Goal: Information Seeking & Learning: Learn about a topic

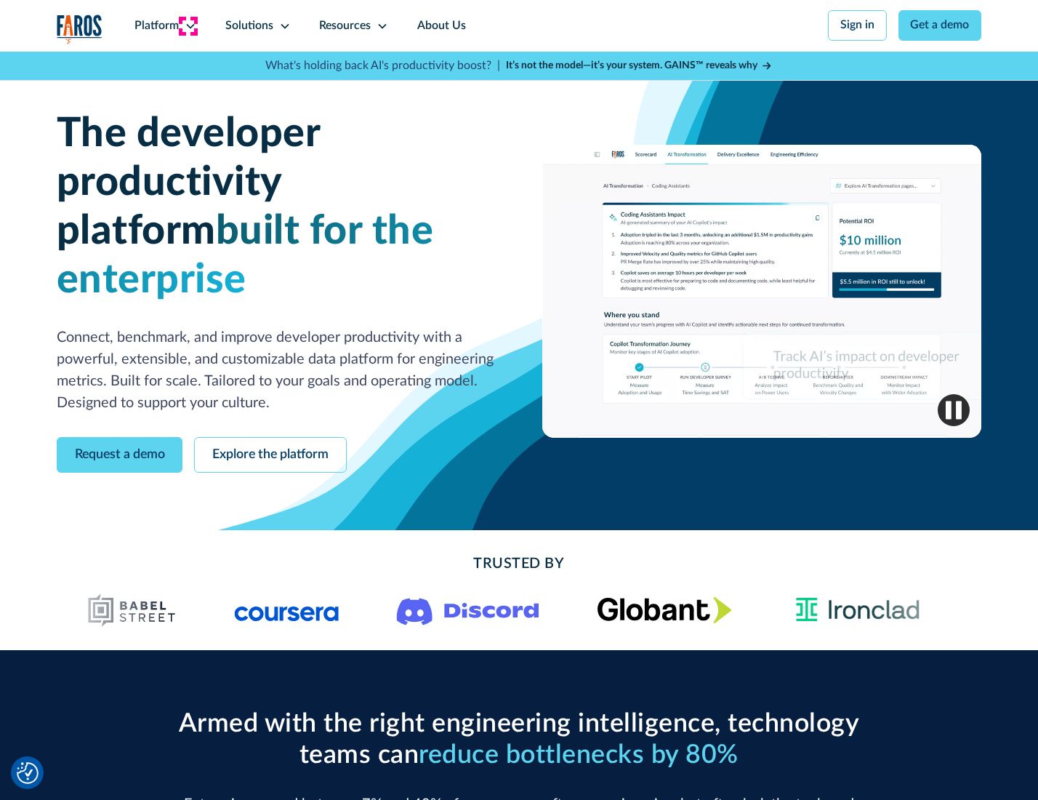
click at [188, 25] on icon at bounding box center [191, 26] width 12 height 12
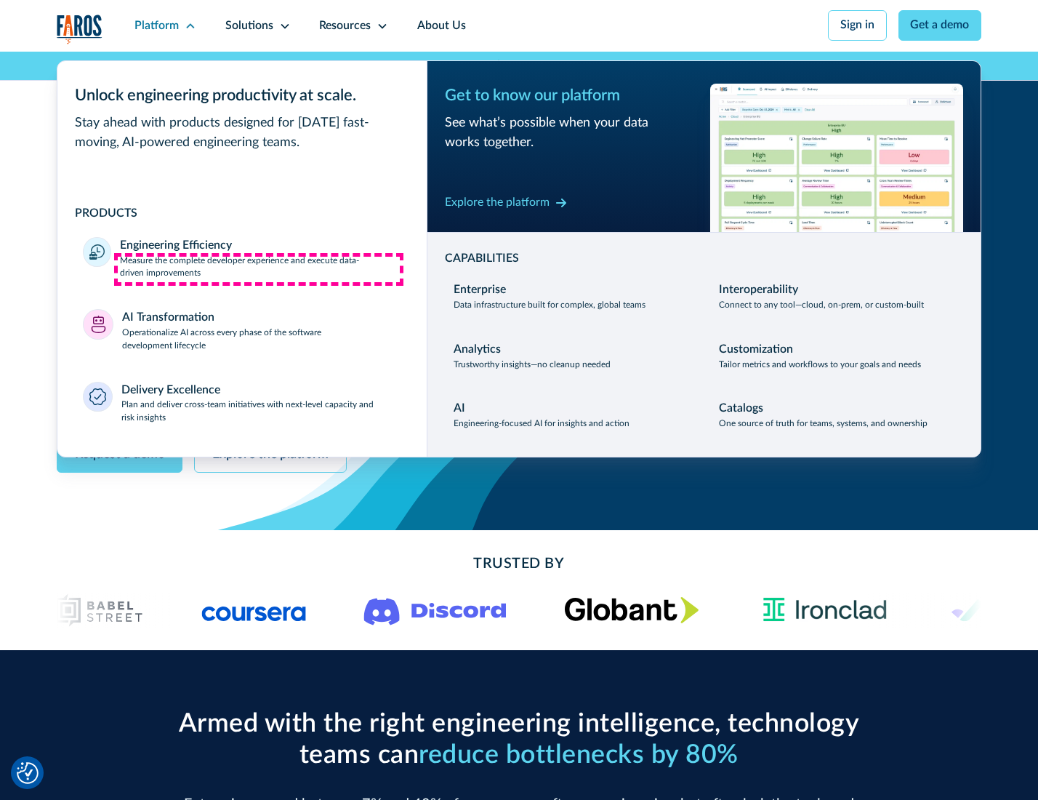
click at [259, 269] on p "Measure the complete developer experience and execute data-driven improvements" at bounding box center [260, 268] width 281 height 26
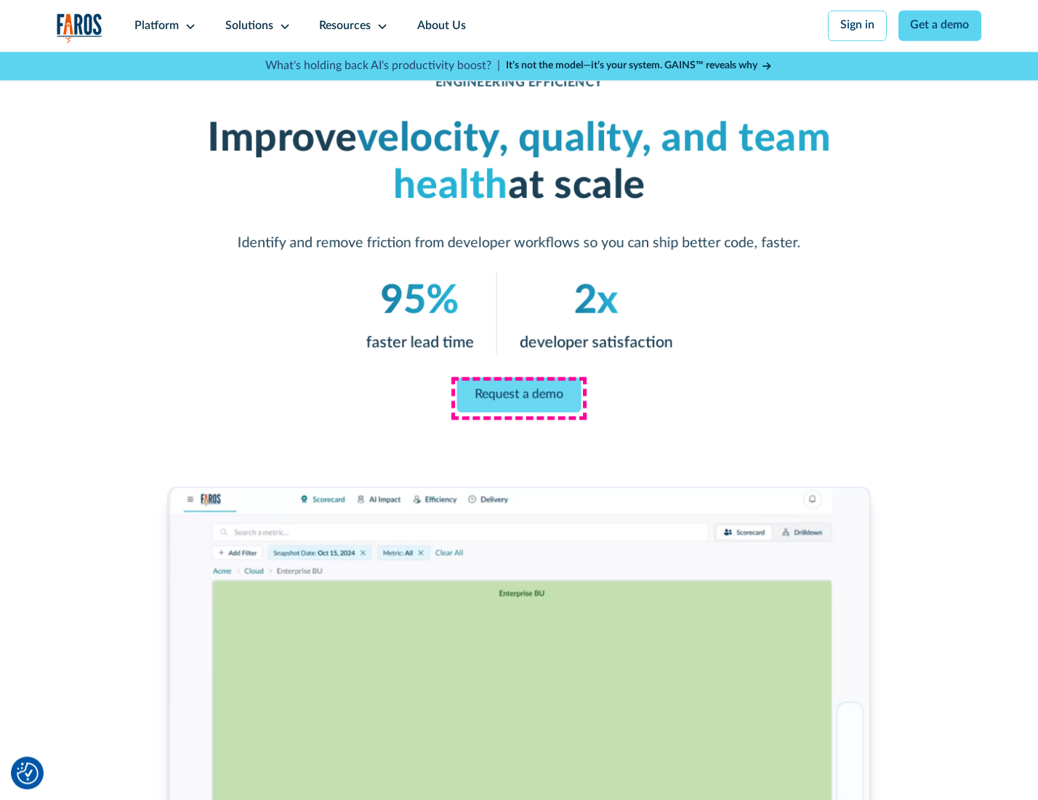
click at [518, 396] on link "Request a demo" at bounding box center [519, 394] width 124 height 35
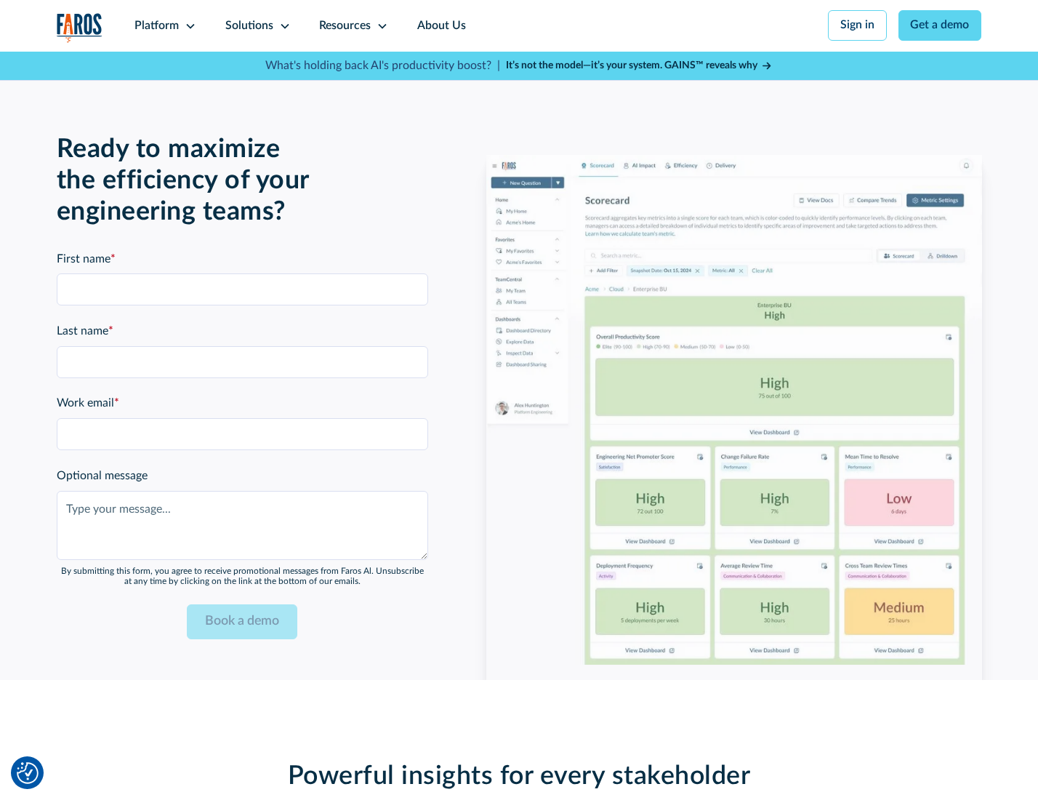
scroll to position [3165, 0]
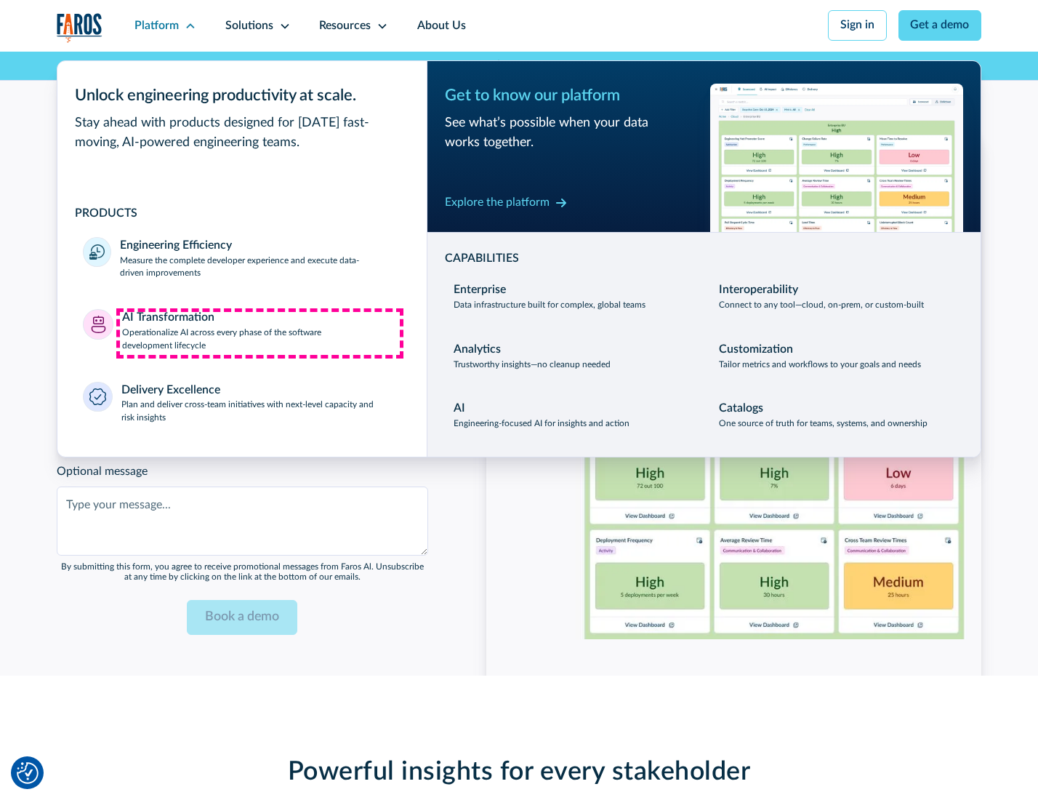
click at [260, 333] on p "Operationalize AI across every phase of the software development lifecycle" at bounding box center [261, 339] width 279 height 26
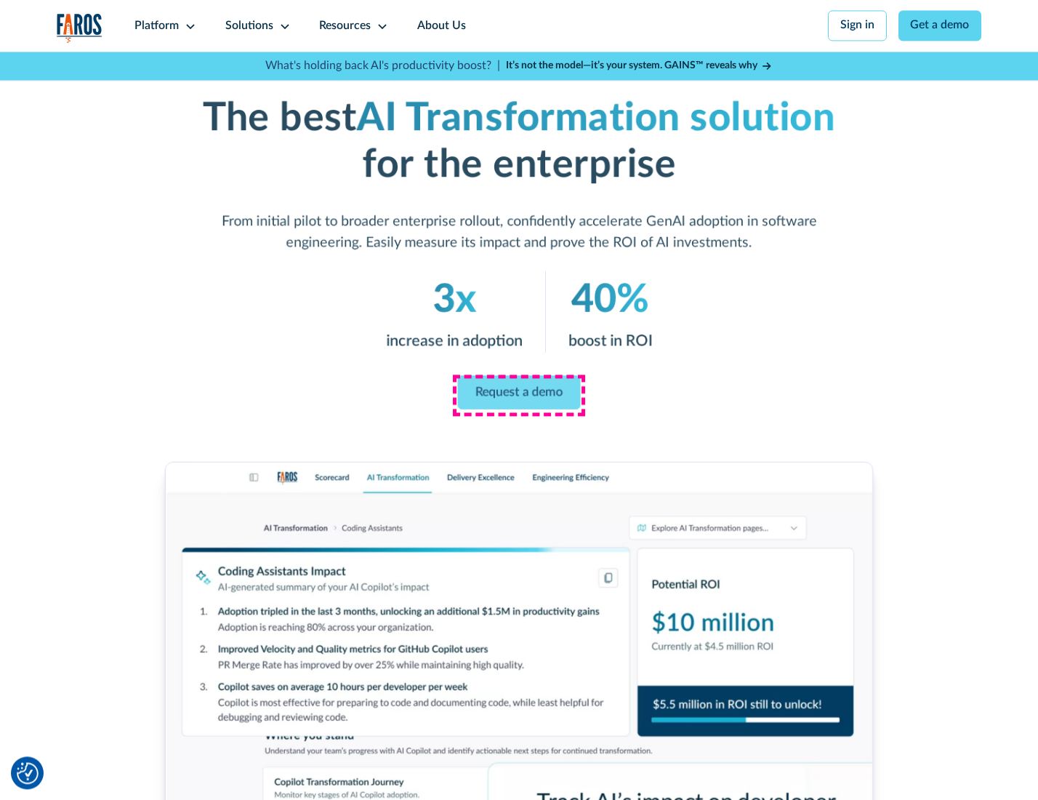
click at [518, 395] on link "Request a demo" at bounding box center [519, 392] width 123 height 34
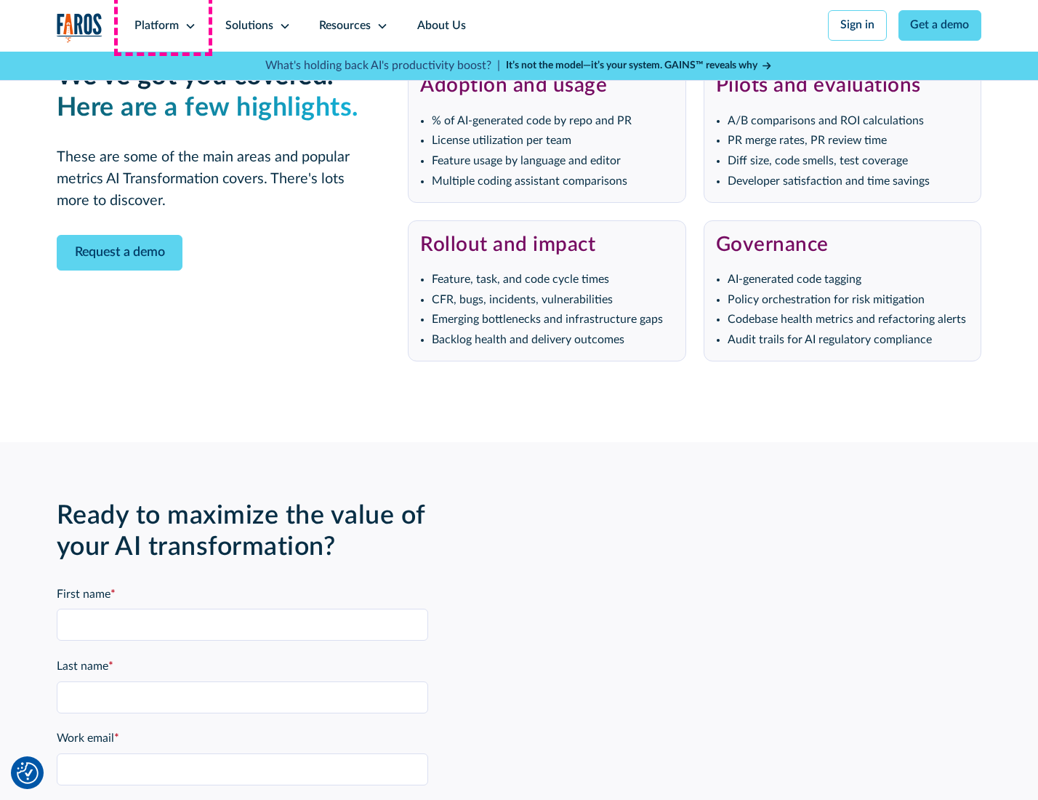
click at [163, 25] on div "Platform" at bounding box center [157, 25] width 44 height 17
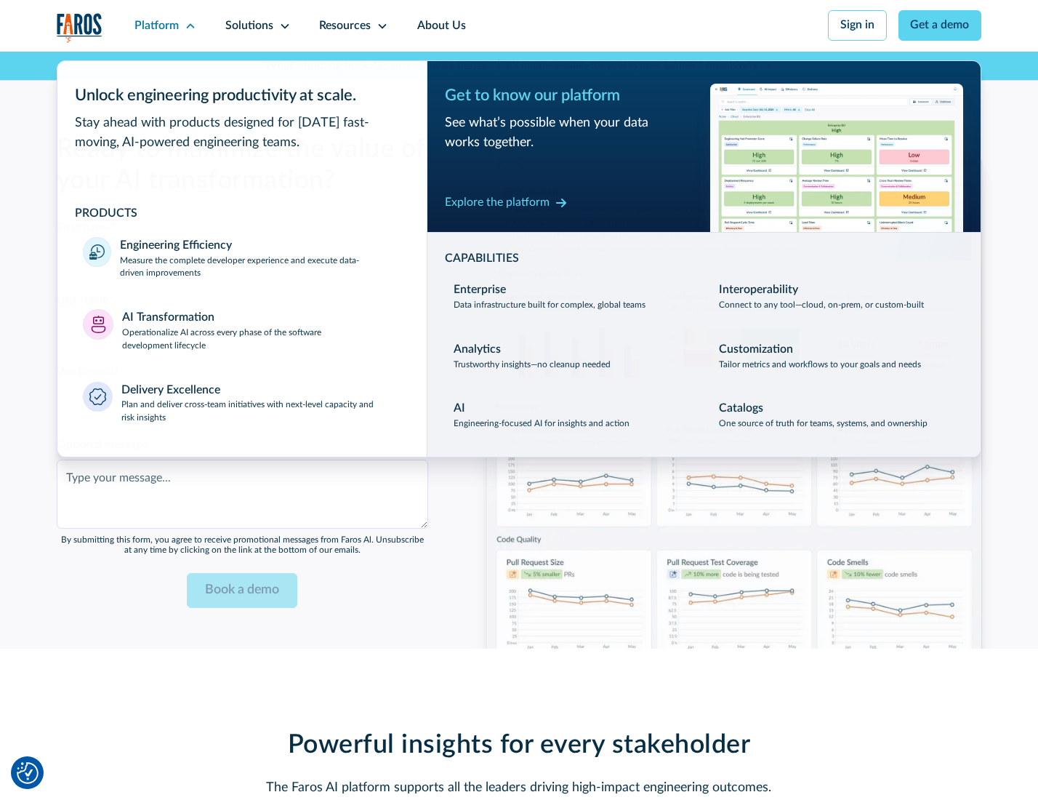
scroll to position [3516, 0]
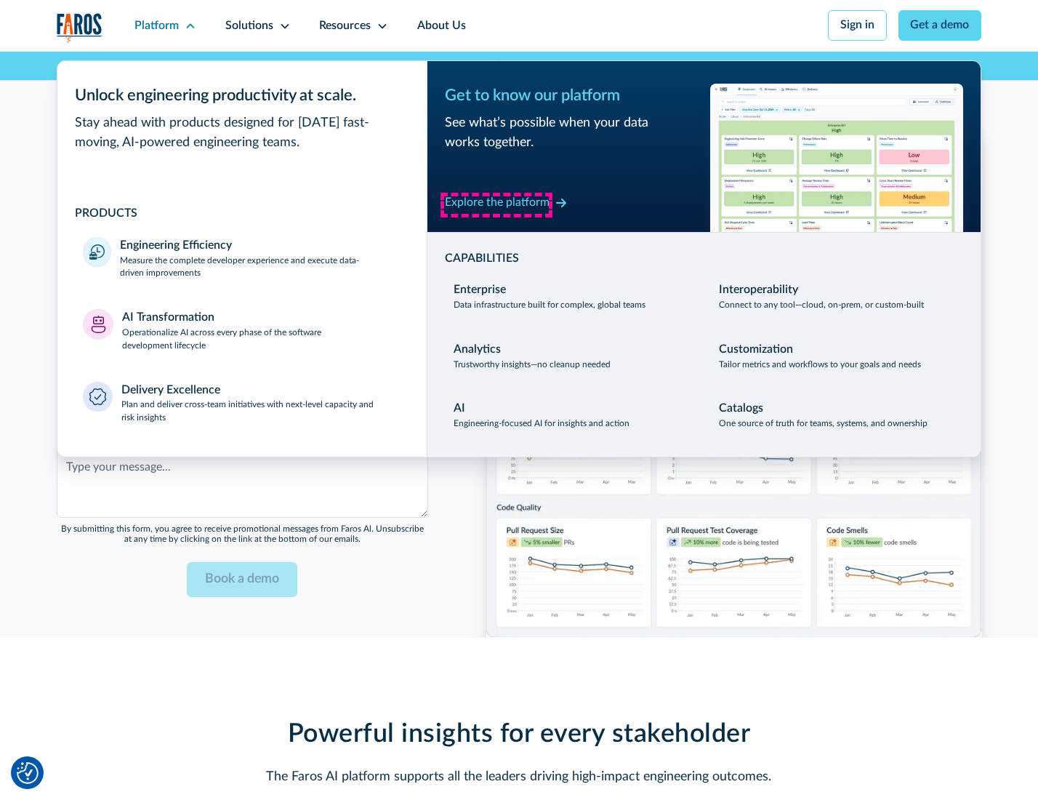
click at [497, 204] on div "Explore the platform" at bounding box center [497, 202] width 105 height 17
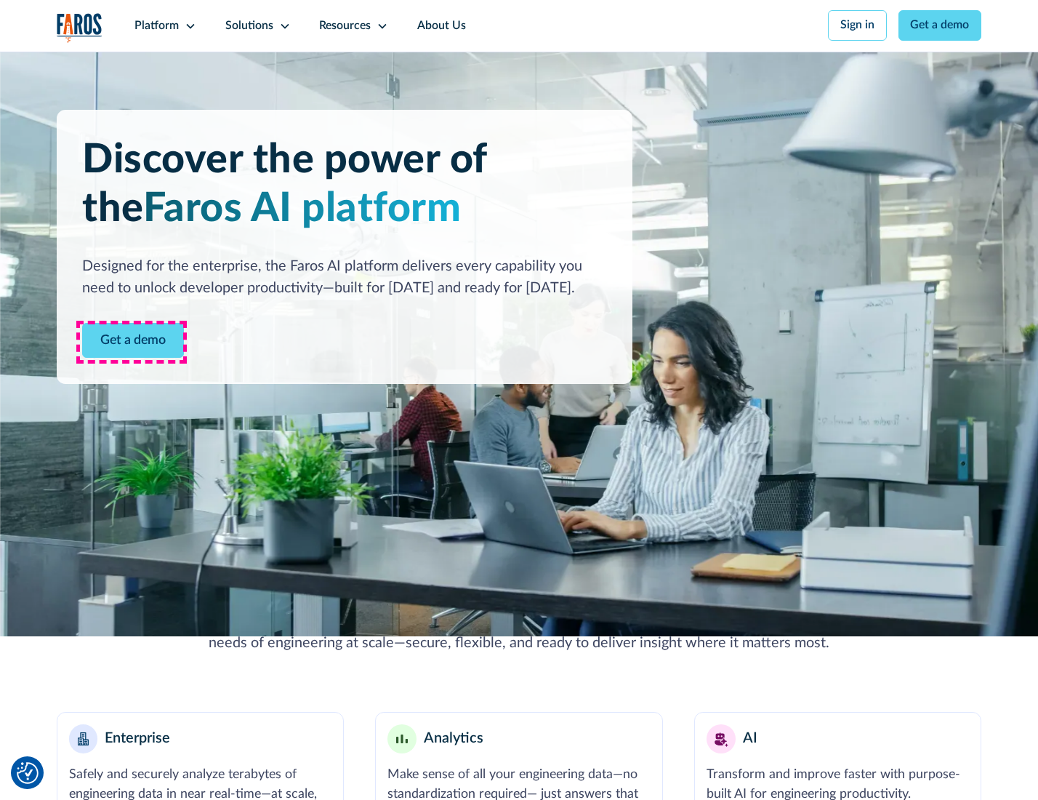
click at [132, 342] on link "Get a demo" at bounding box center [133, 341] width 102 height 36
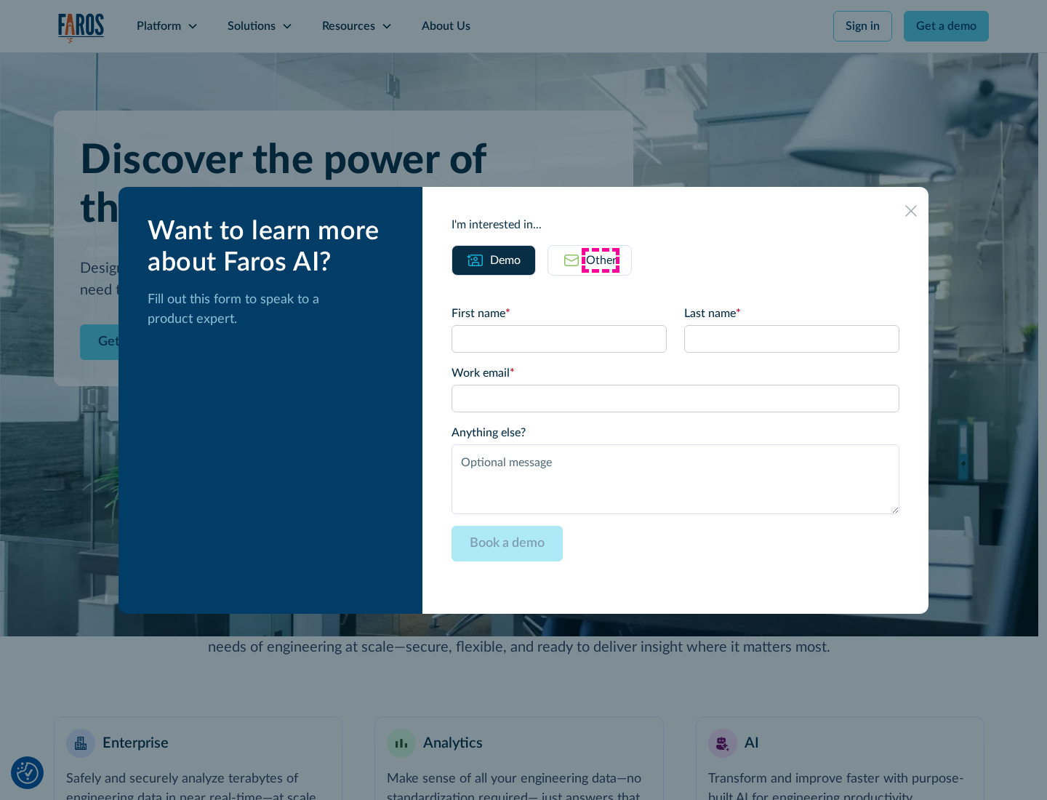
click at [601, 260] on div "Other" at bounding box center [601, 260] width 31 height 17
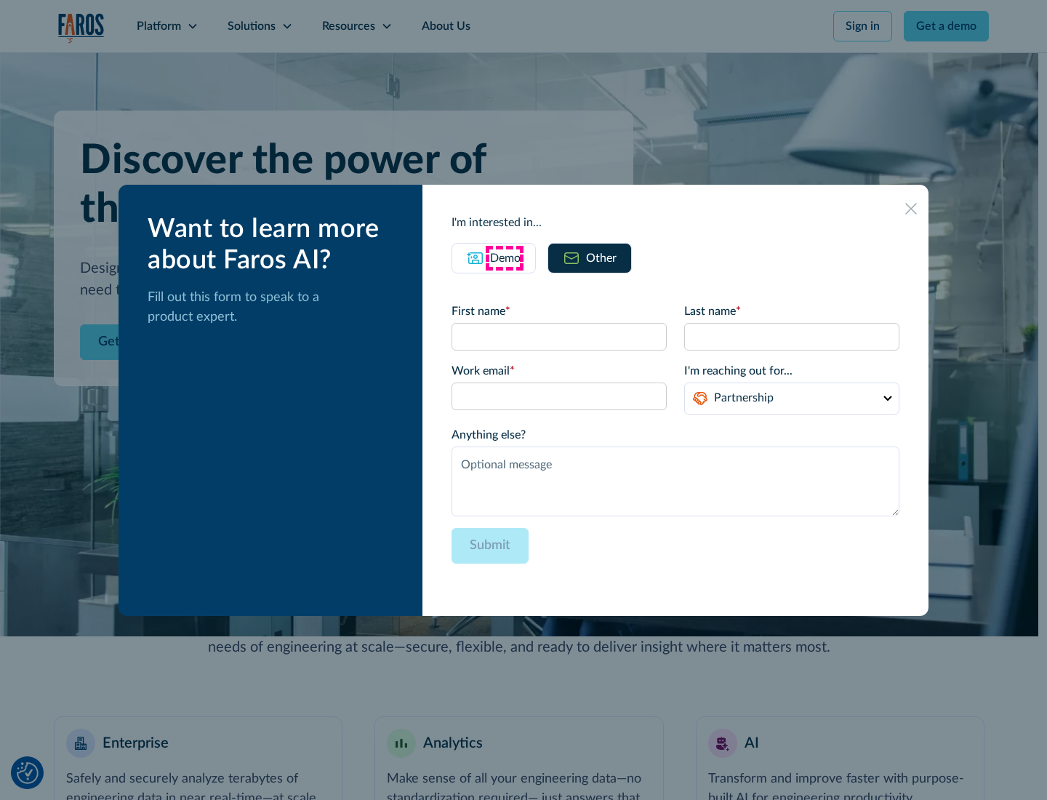
click at [504, 257] on div "Demo" at bounding box center [505, 257] width 31 height 17
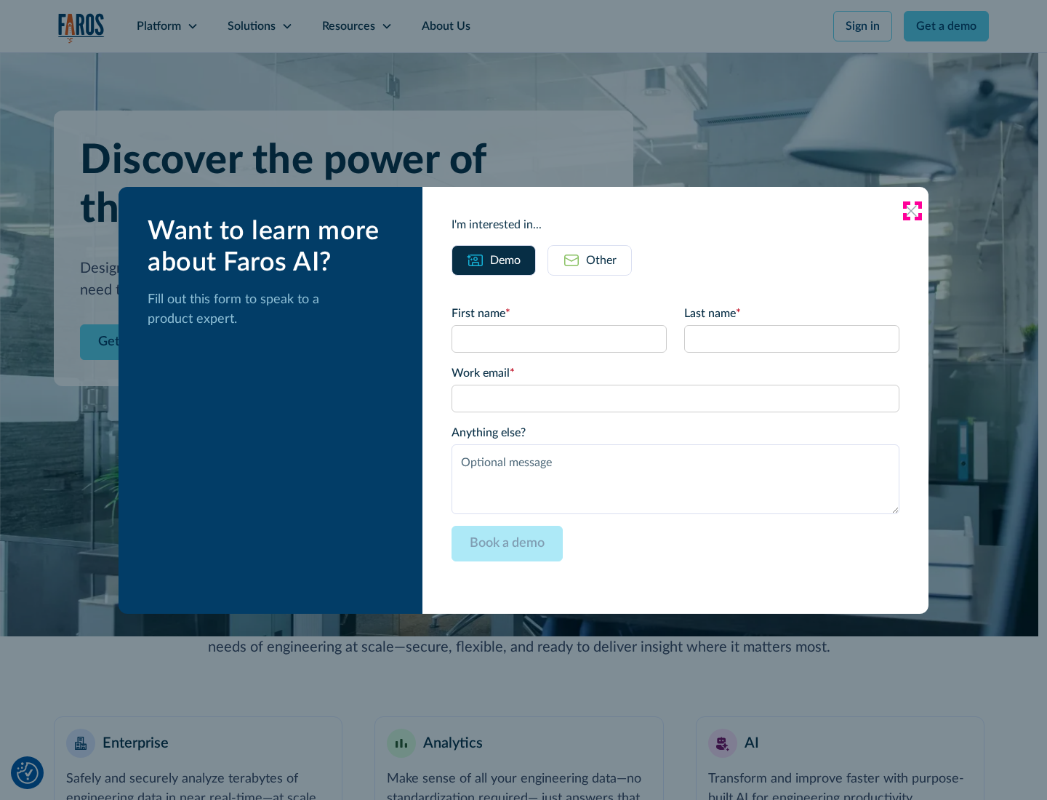
click at [912, 210] on icon at bounding box center [911, 211] width 12 height 12
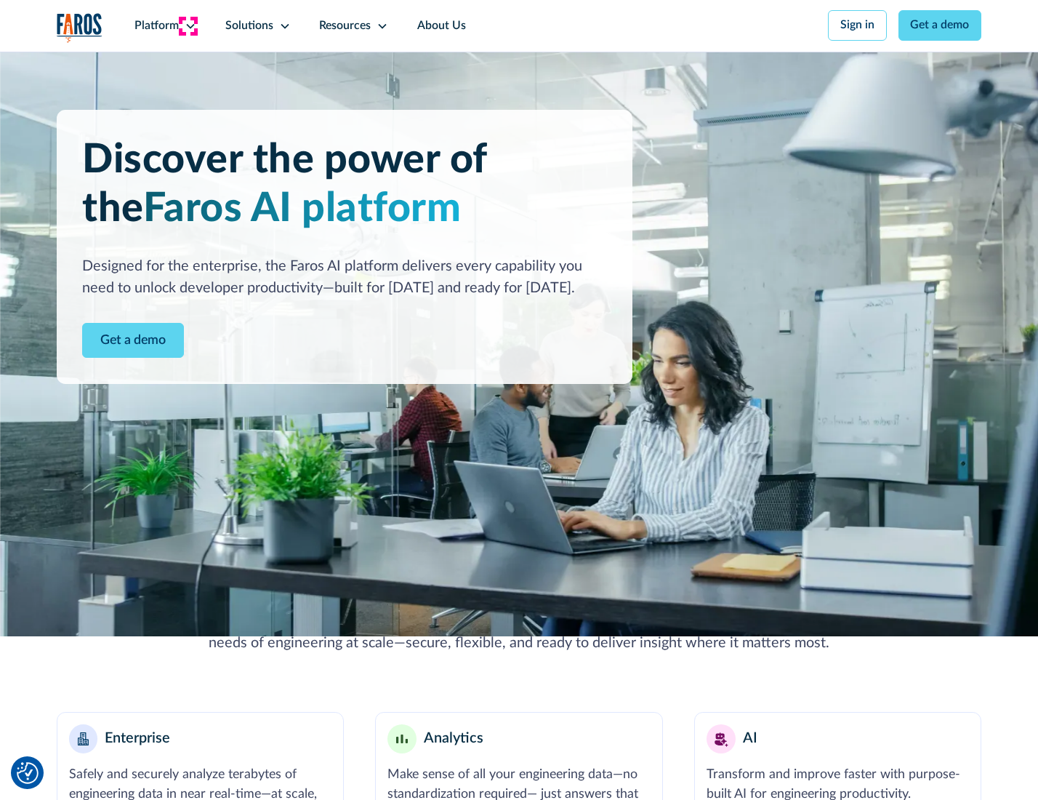
click at [188, 25] on icon at bounding box center [191, 26] width 12 height 12
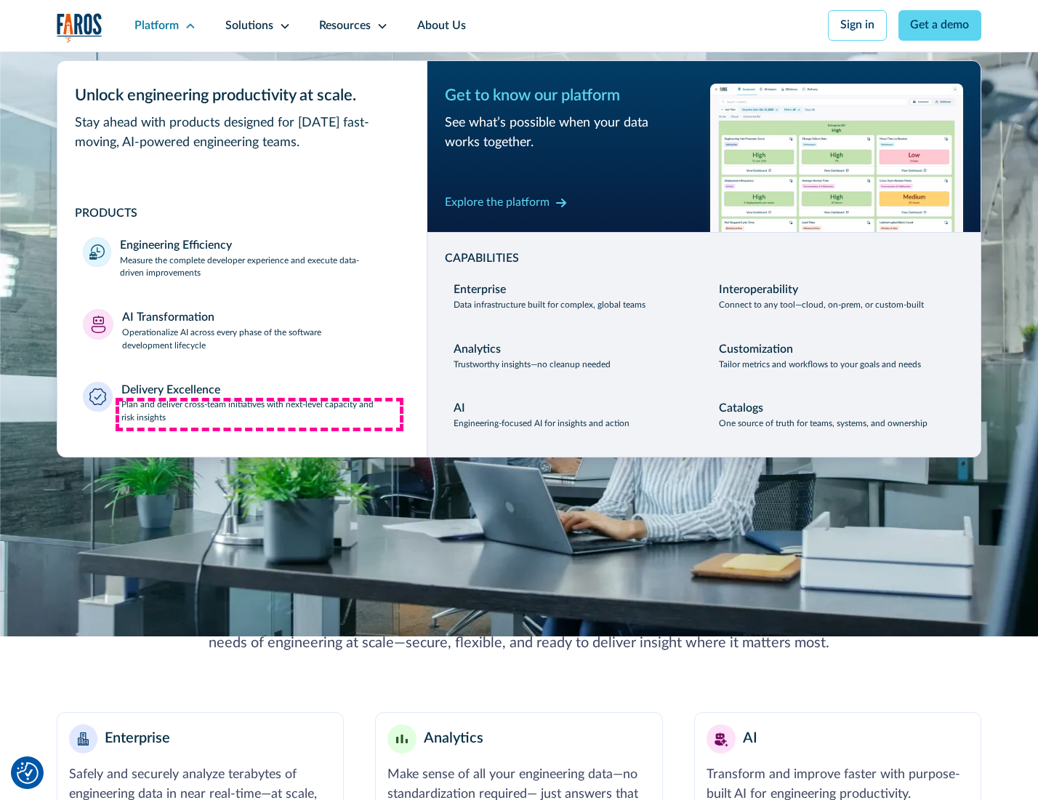
click at [260, 414] on p "Plan and deliver cross-team initiatives with next-level capacity and risk insig…" at bounding box center [261, 411] width 280 height 26
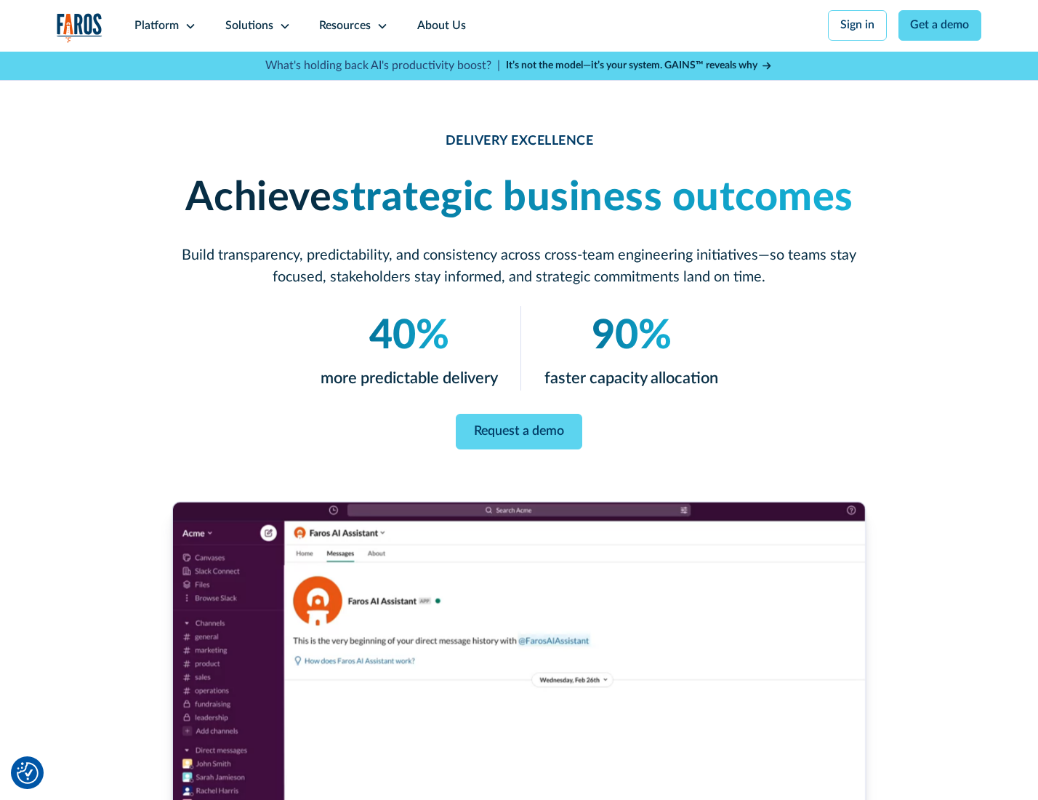
click at [282, 25] on icon at bounding box center [285, 26] width 12 height 12
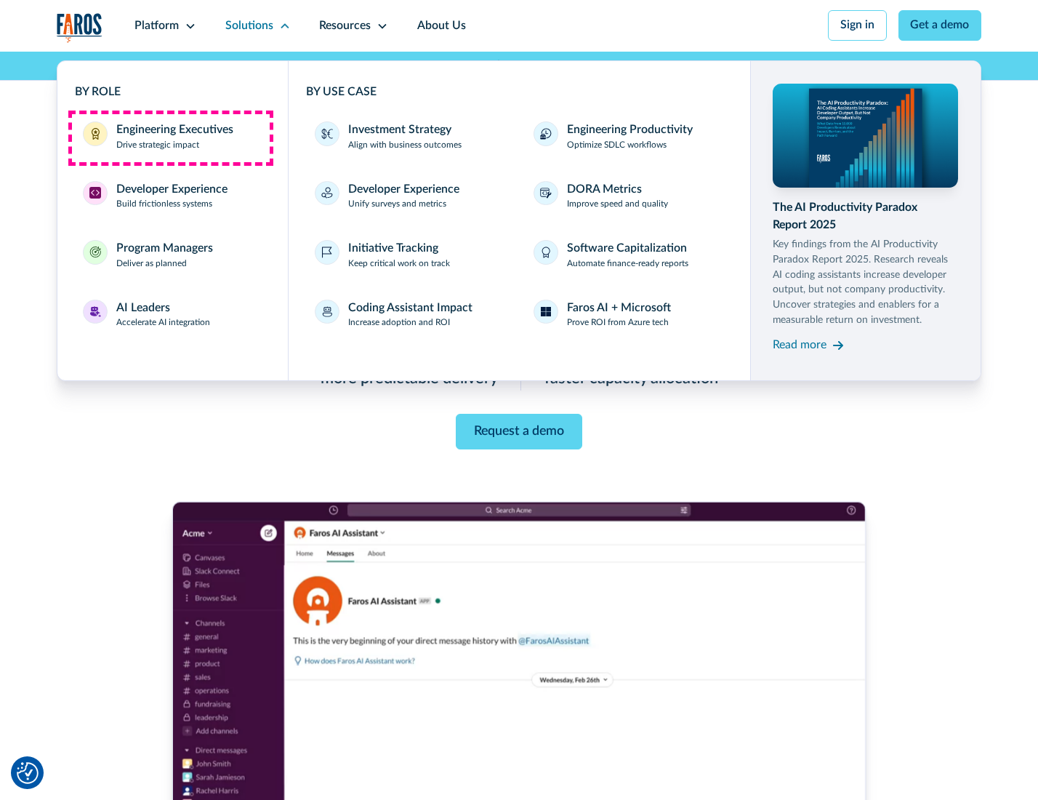
click at [170, 137] on div "Engineering Executives" at bounding box center [174, 129] width 117 height 17
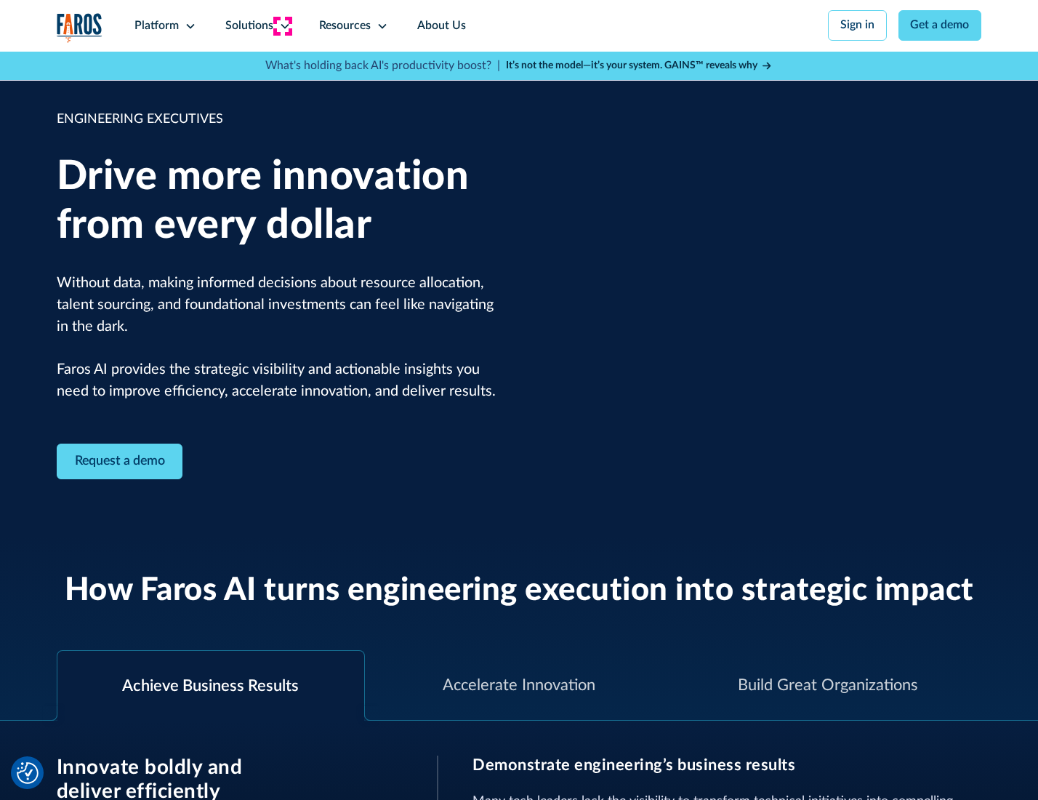
click at [282, 25] on icon at bounding box center [285, 26] width 12 height 12
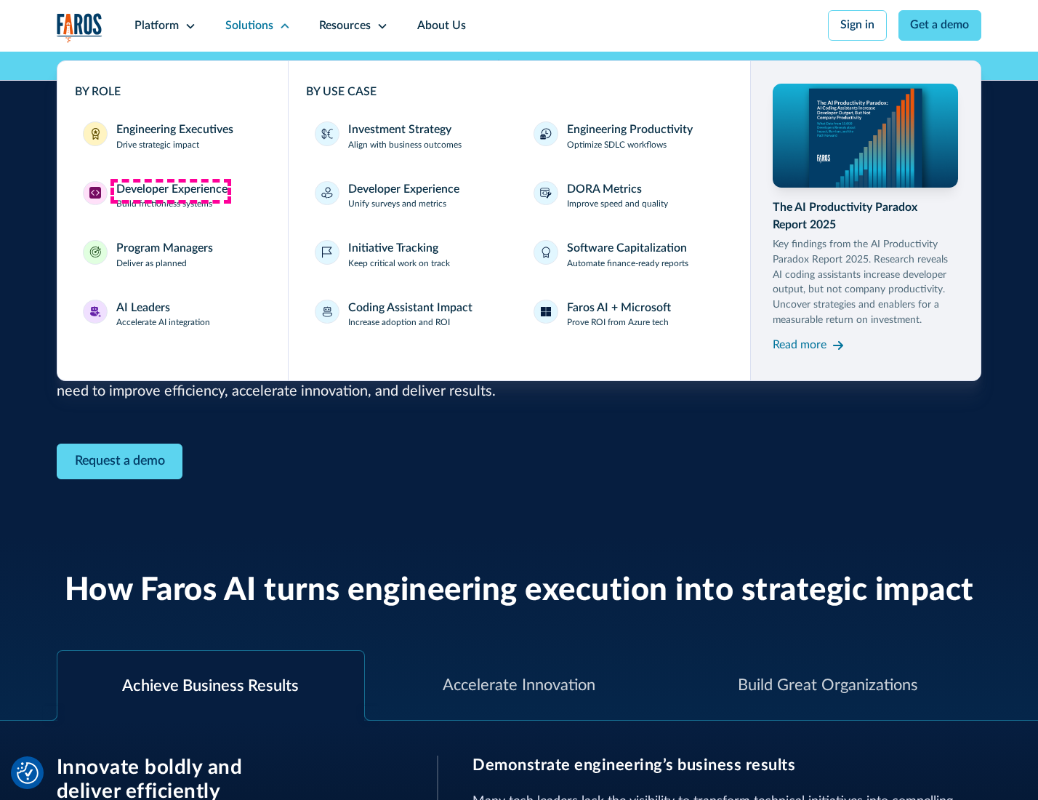
click at [170, 191] on div "Developer Experience" at bounding box center [171, 189] width 111 height 17
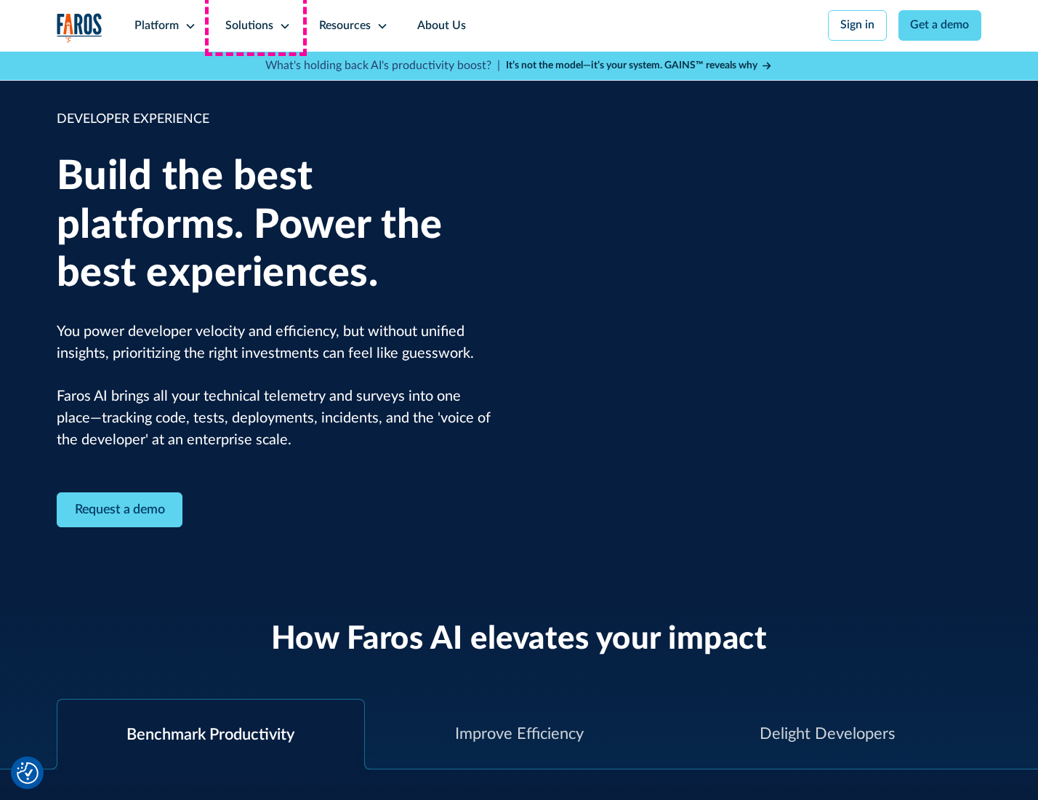
click at [256, 25] on div "Solutions" at bounding box center [249, 25] width 48 height 17
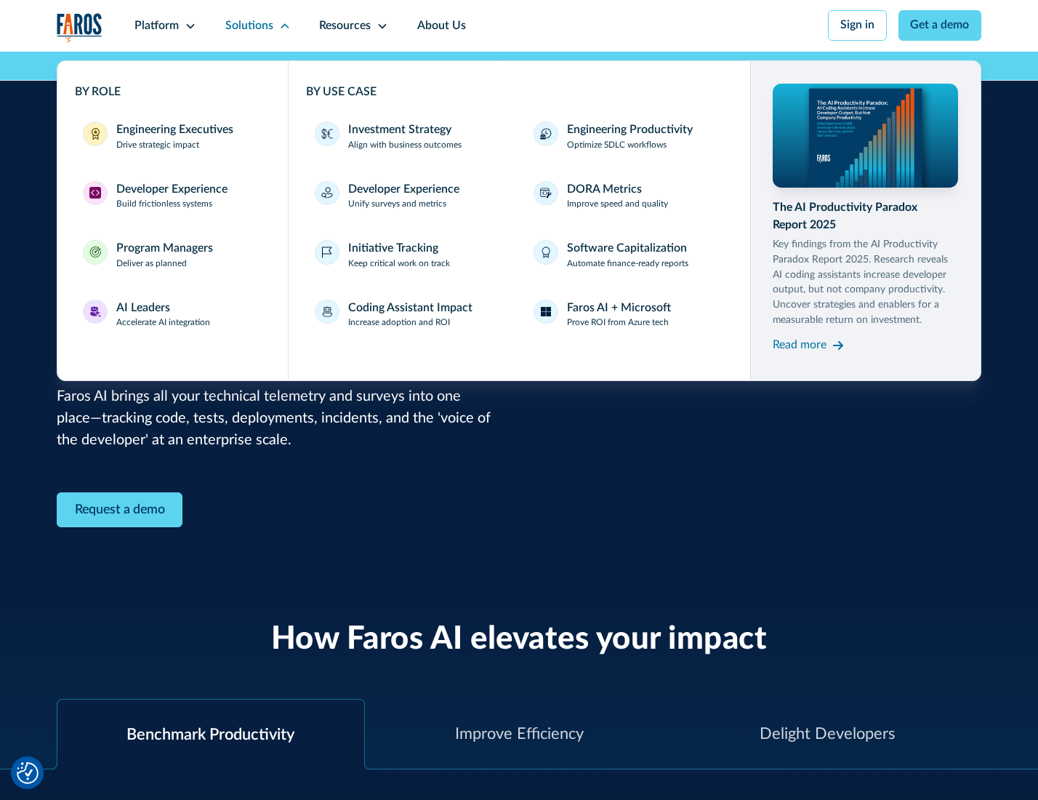
click at [162, 257] on div "Program Managers" at bounding box center [164, 248] width 97 height 17
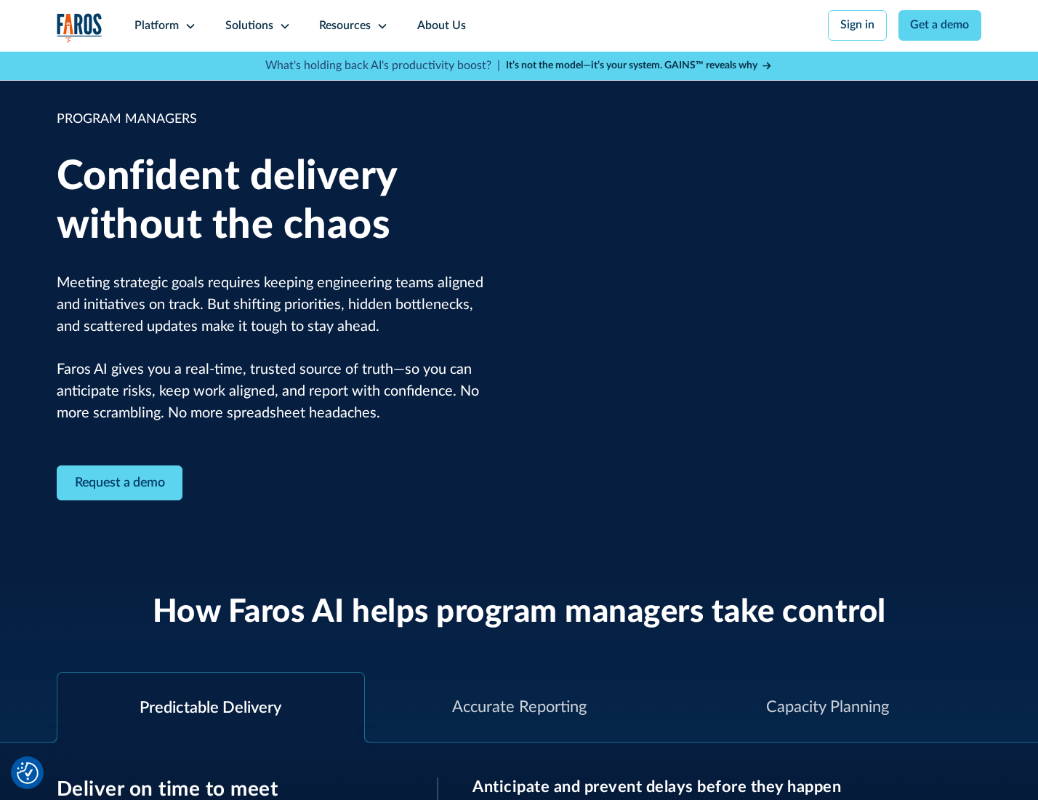
click at [282, 26] on icon at bounding box center [285, 26] width 12 height 12
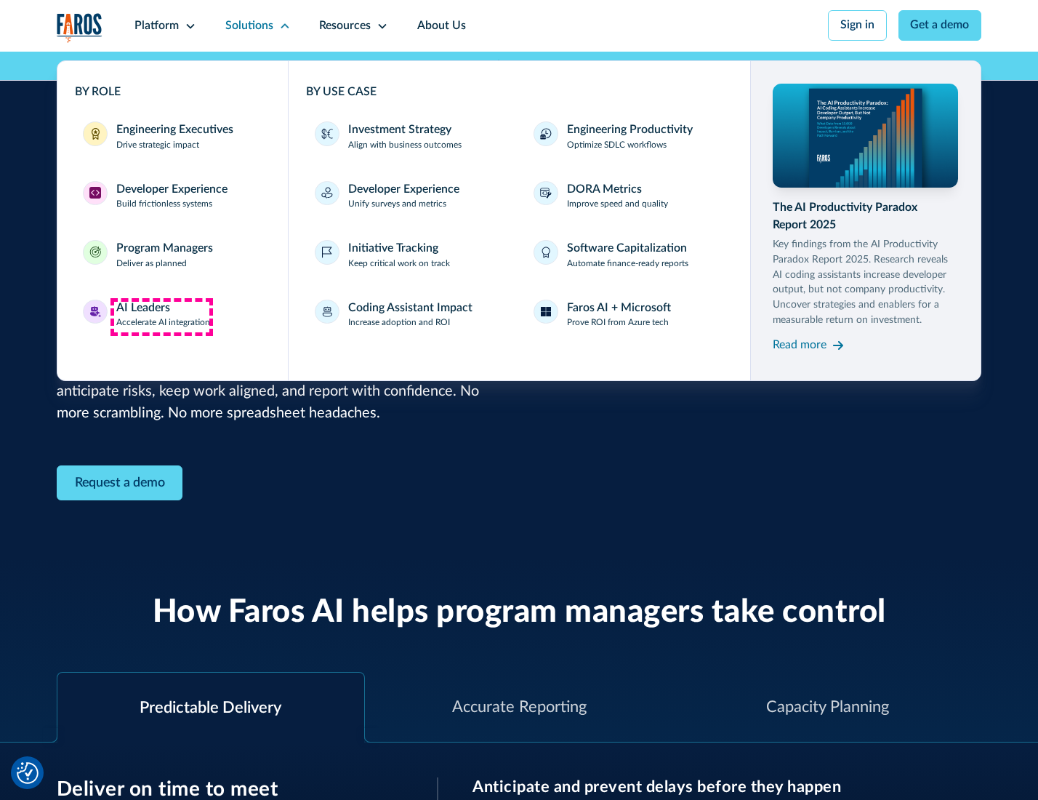
click at [161, 316] on div "AI Leaders" at bounding box center [143, 308] width 54 height 17
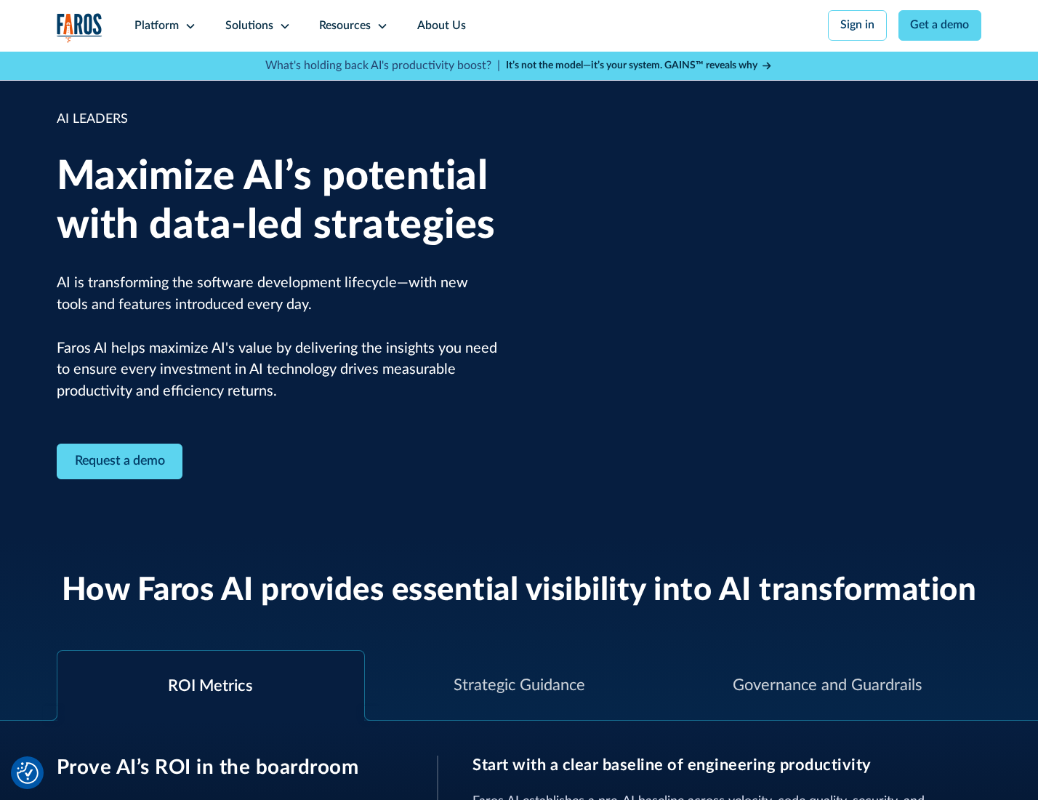
click at [282, 25] on icon at bounding box center [285, 26] width 12 height 12
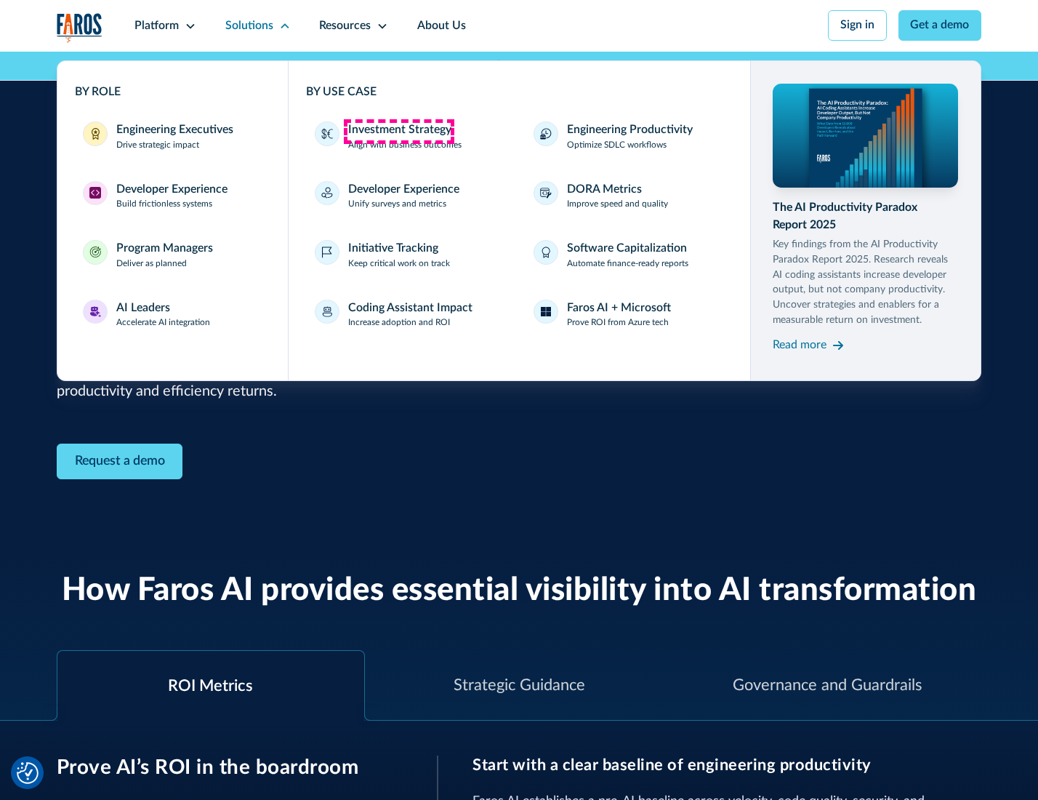
click at [398, 131] on div "Investment Strategy" at bounding box center [399, 129] width 103 height 17
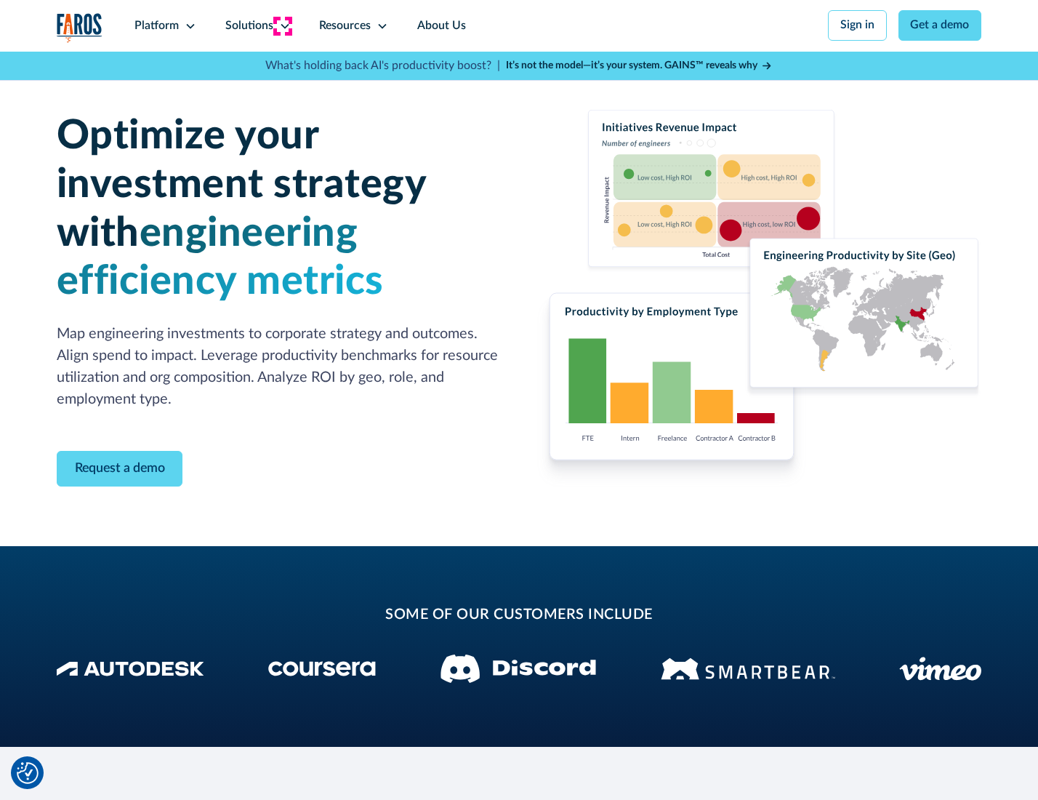
click at [282, 25] on icon at bounding box center [285, 26] width 12 height 12
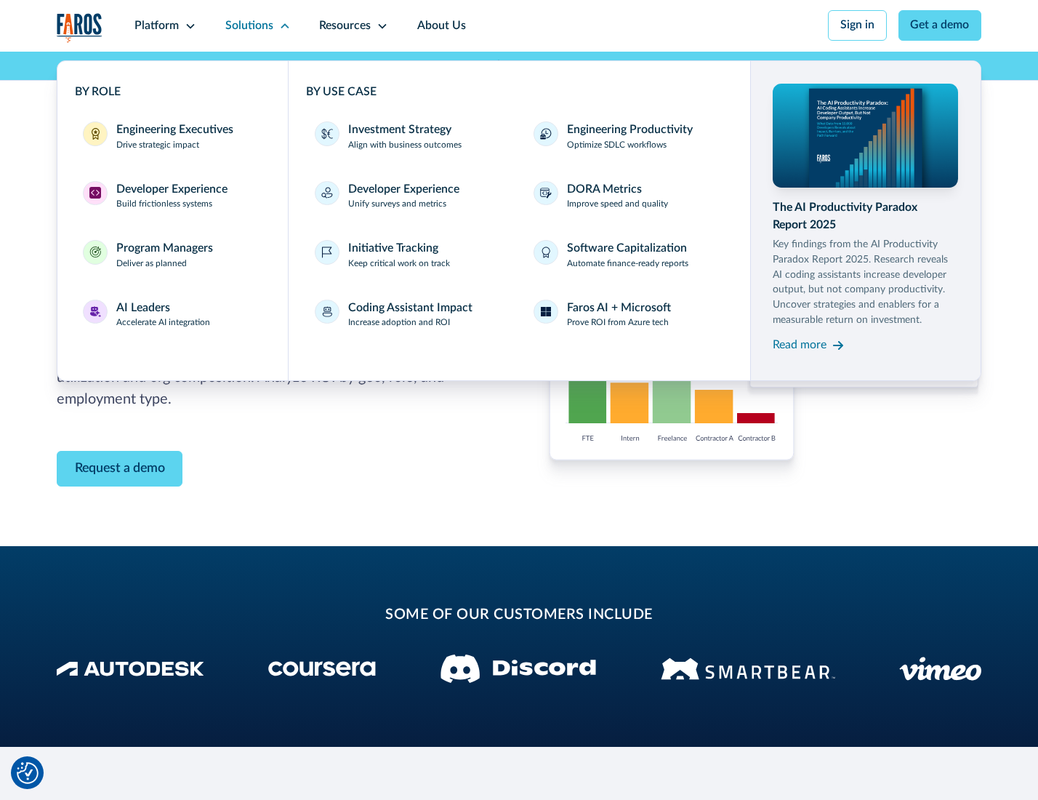
click at [619, 325] on p "Prove ROI from Azure tech" at bounding box center [618, 322] width 102 height 13
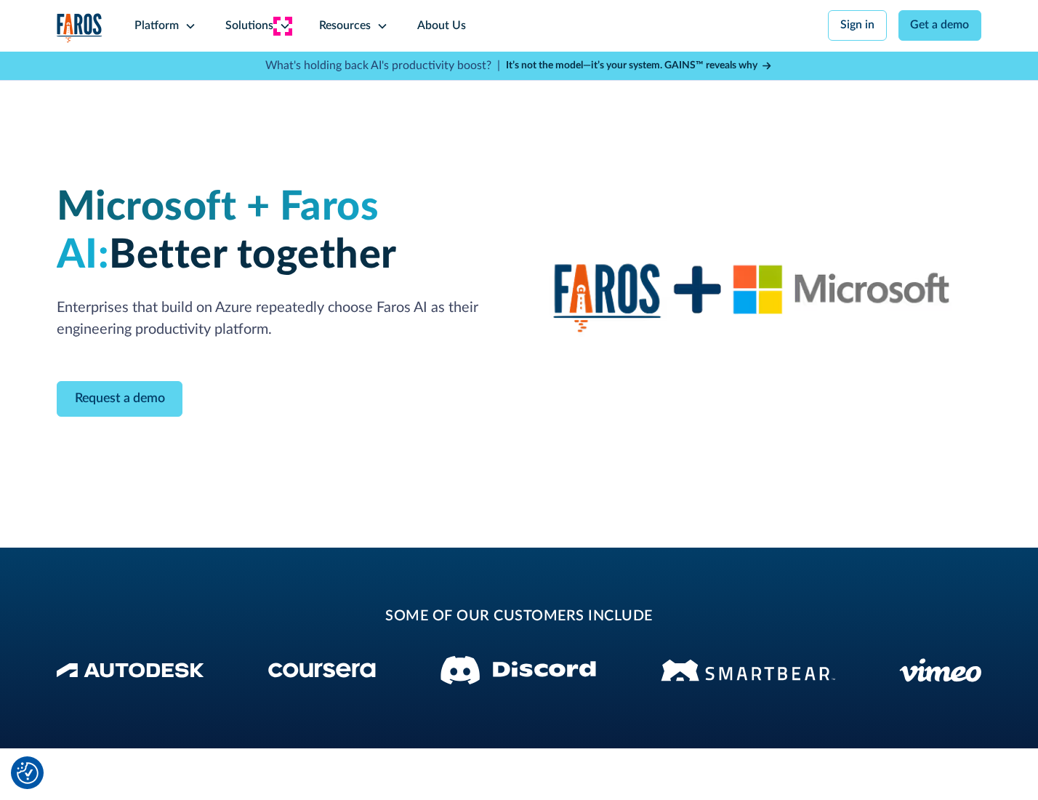
click at [282, 25] on icon at bounding box center [285, 26] width 12 height 12
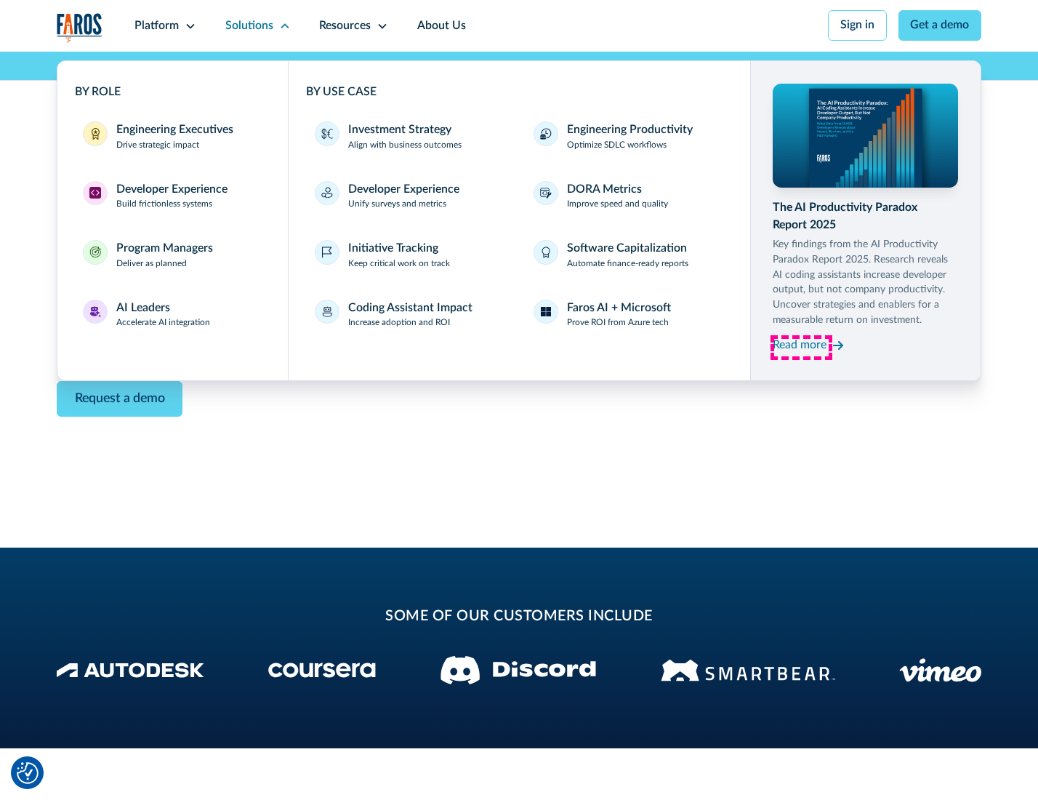
click at [801, 348] on div "Read more" at bounding box center [800, 345] width 54 height 17
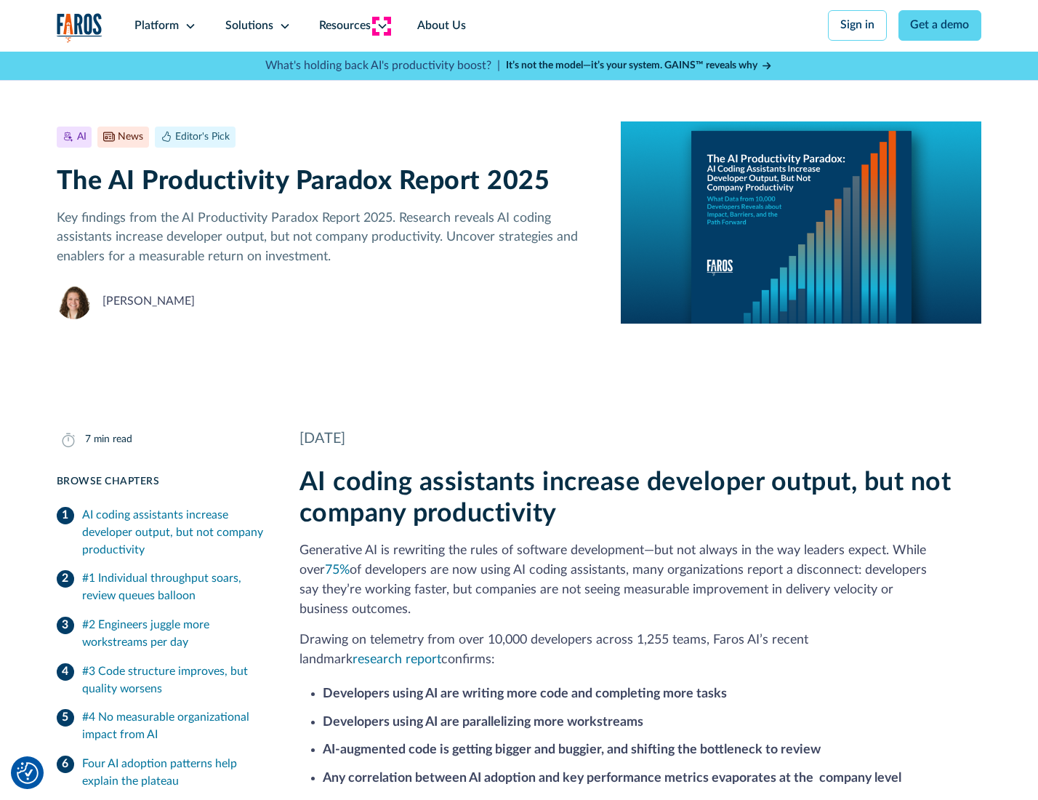
click at [381, 25] on icon at bounding box center [383, 26] width 12 height 12
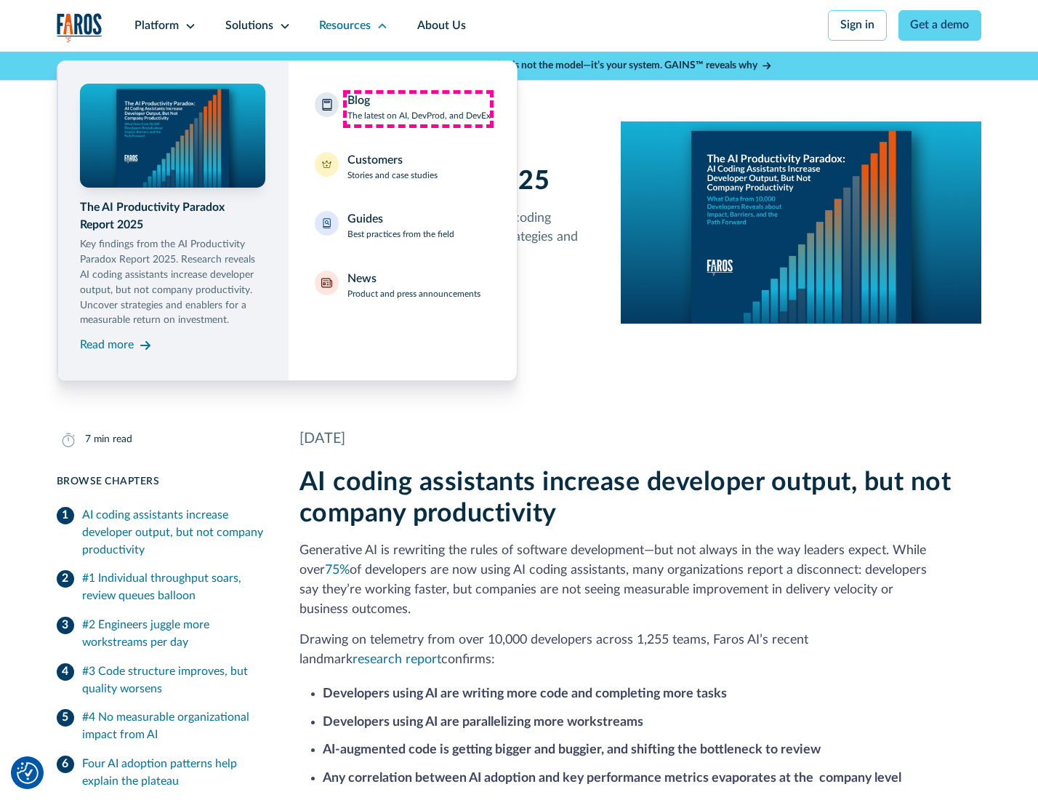
click at [418, 108] on div "Blog The latest on AI, DevProd, and DevEx" at bounding box center [419, 107] width 143 height 31
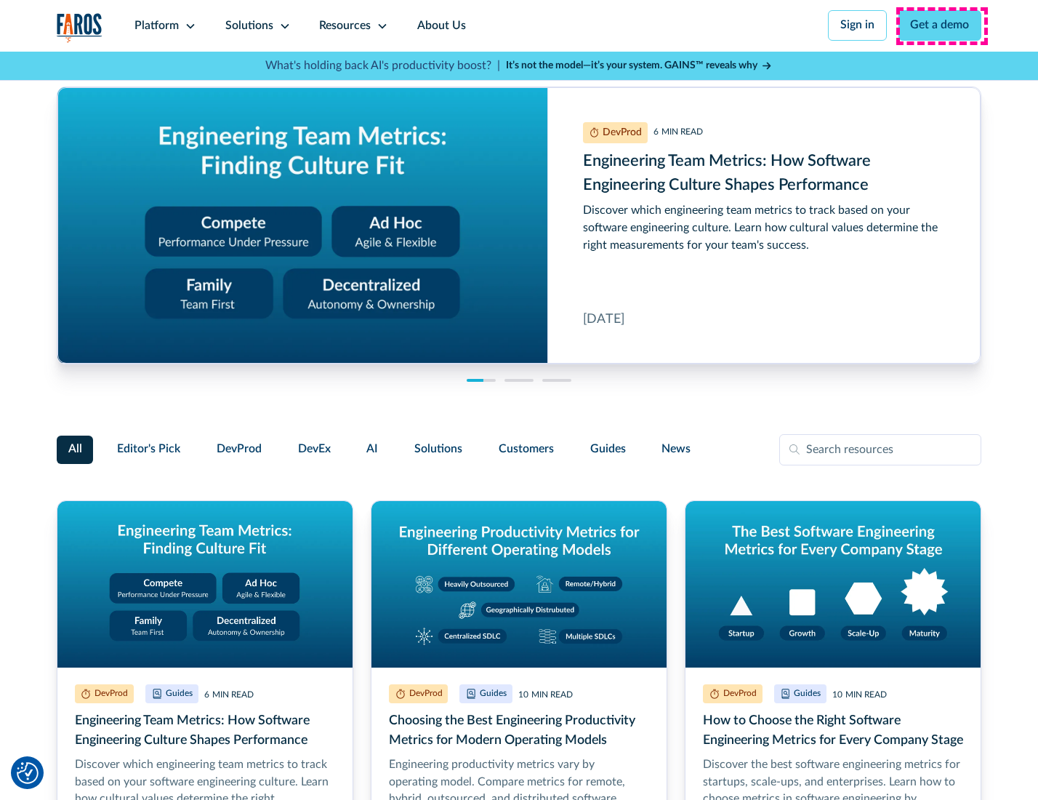
click at [942, 25] on link "Get a demo" at bounding box center [941, 25] width 84 height 31
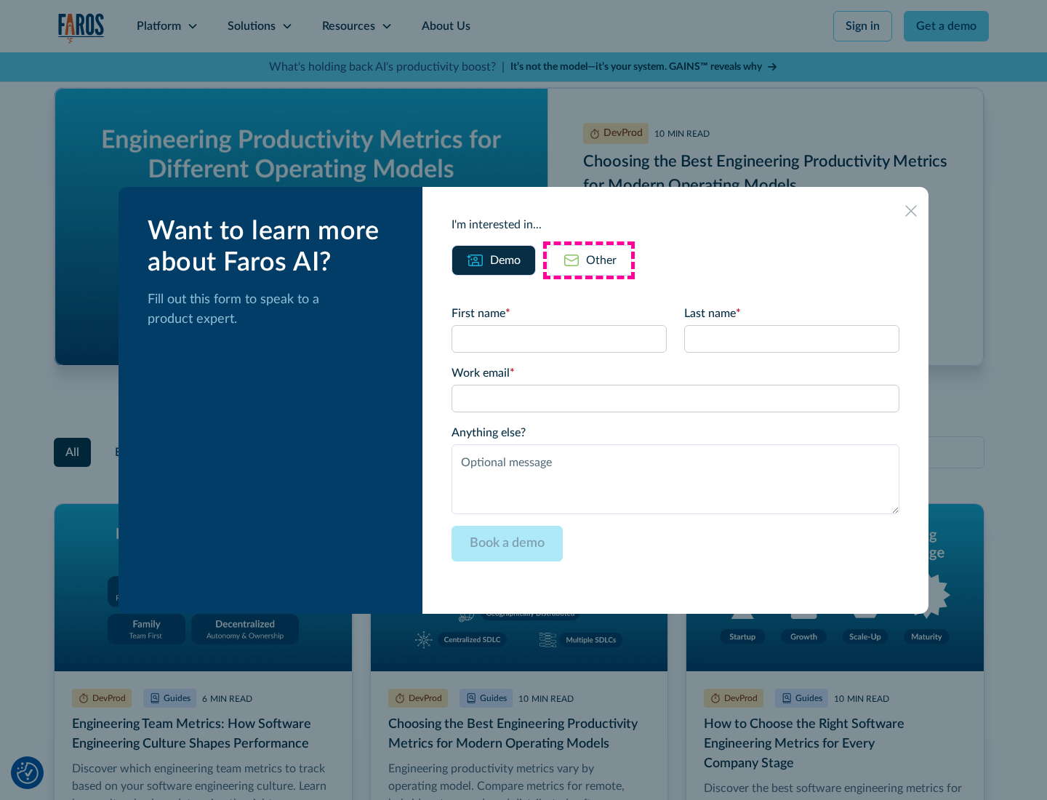
click at [589, 260] on div "Other" at bounding box center [601, 260] width 31 height 17
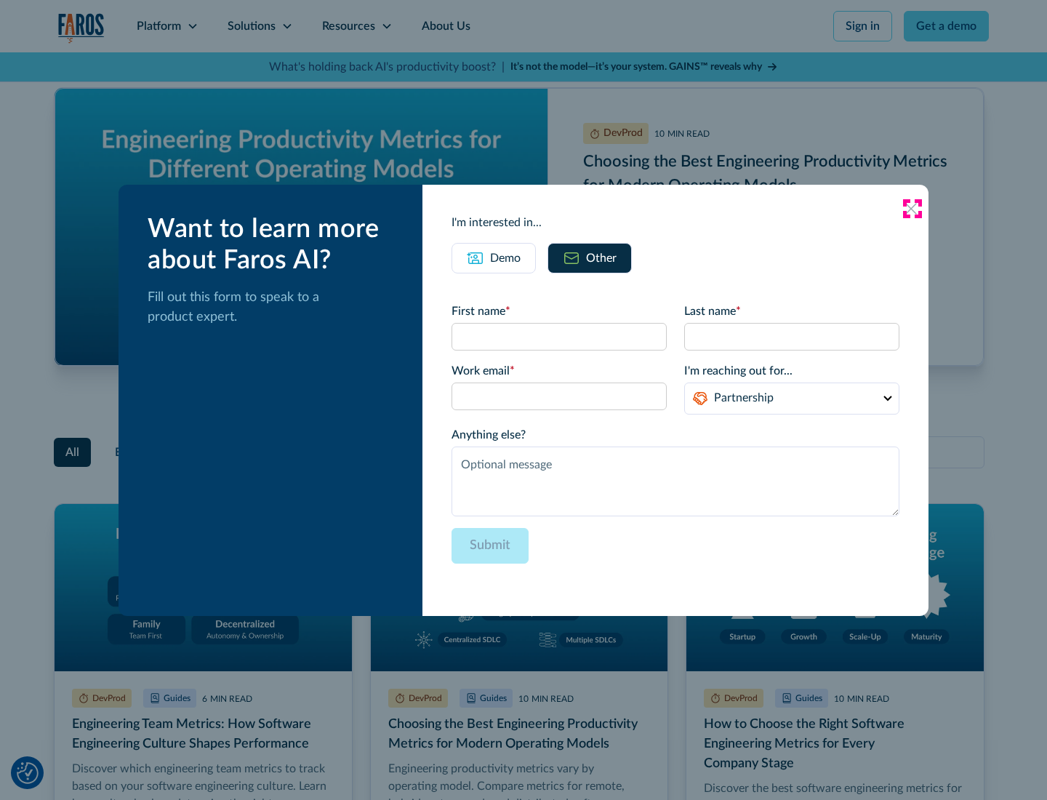
click at [912, 208] on icon at bounding box center [911, 209] width 12 height 12
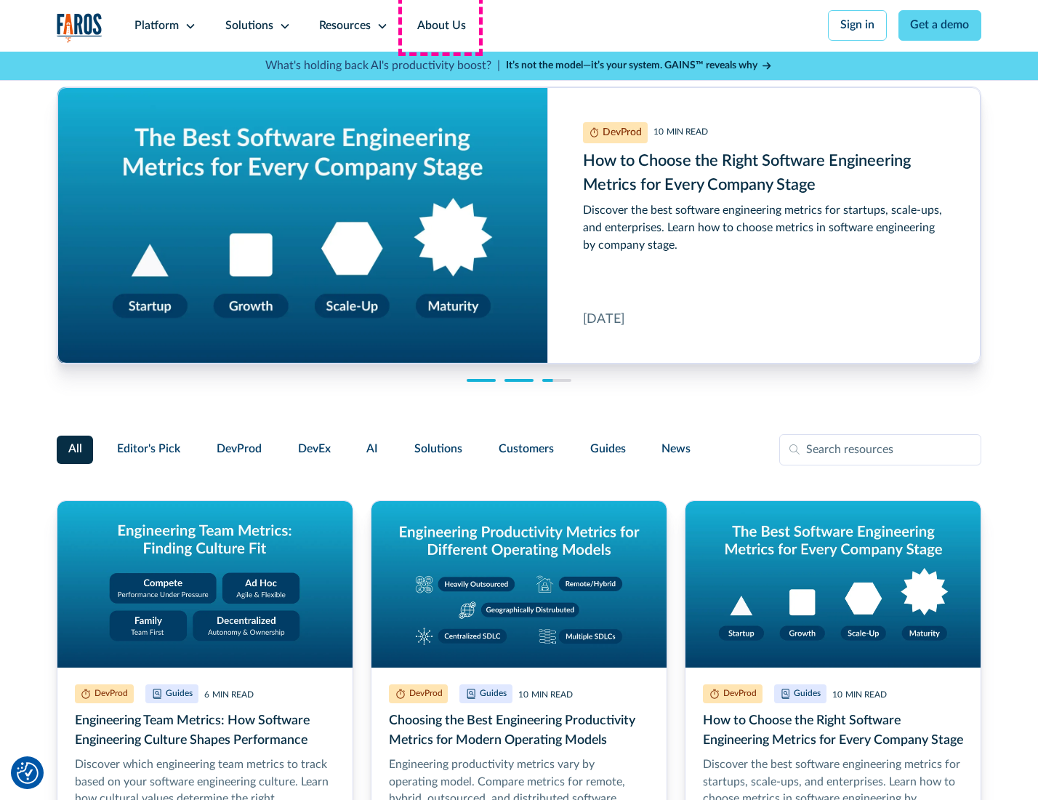
click at [440, 25] on link "About Us" at bounding box center [442, 26] width 78 height 52
